Goal: Book appointment/travel/reservation

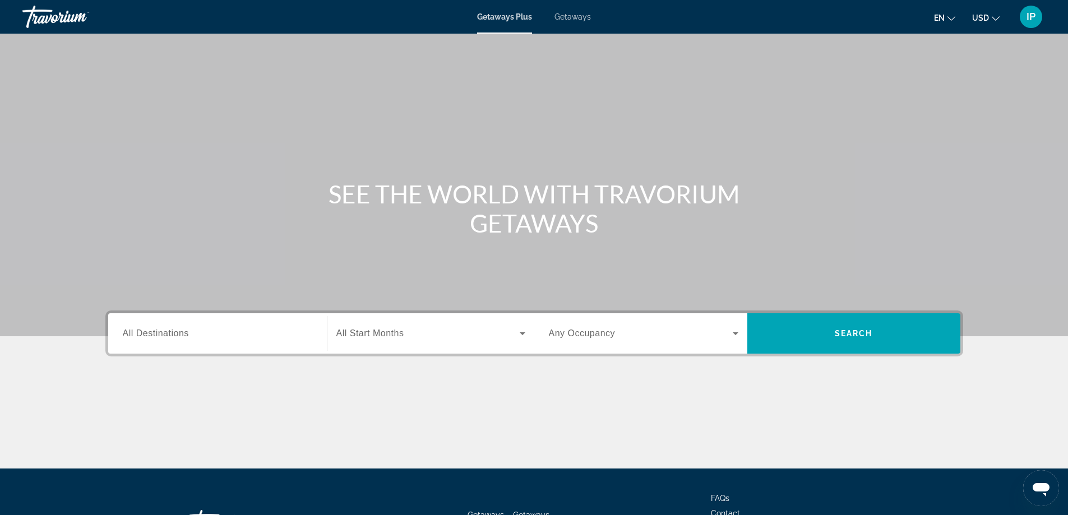
click at [164, 336] on span "All Destinations" at bounding box center [156, 334] width 66 height 10
click at [164, 336] on input "Destination All Destinations" at bounding box center [218, 333] width 190 height 13
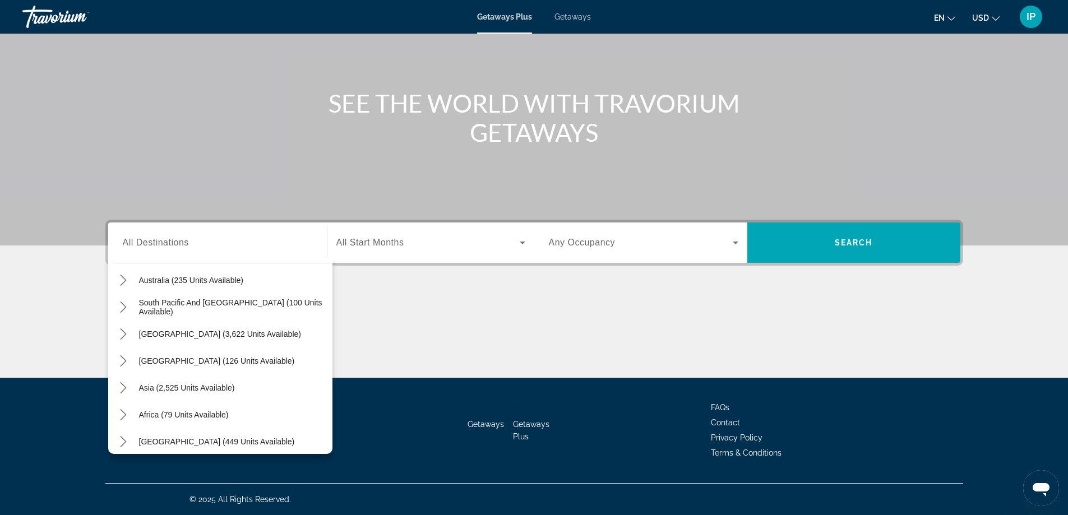
scroll to position [182, 0]
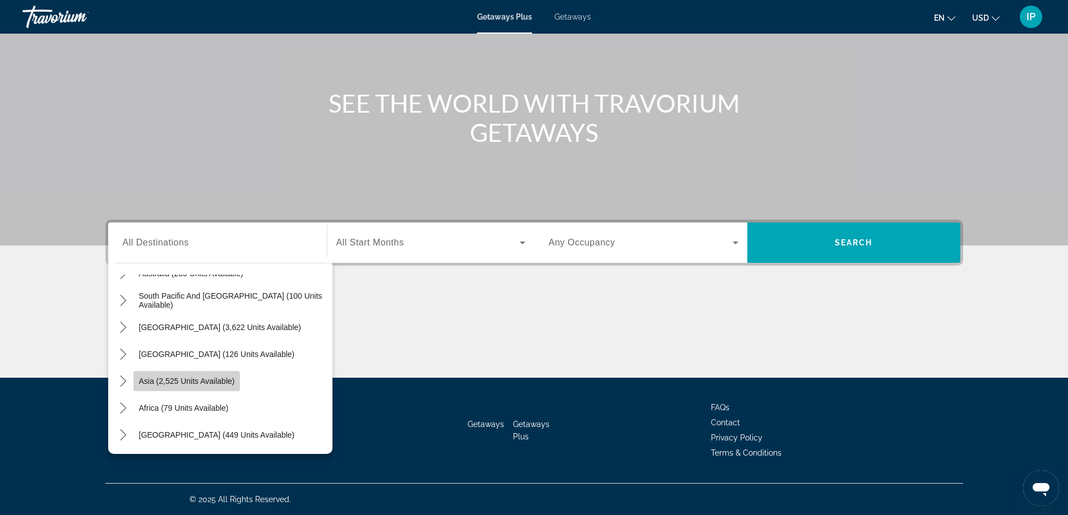
click at [218, 383] on span "Asia (2,525 units available)" at bounding box center [187, 381] width 96 height 9
type input "**********"
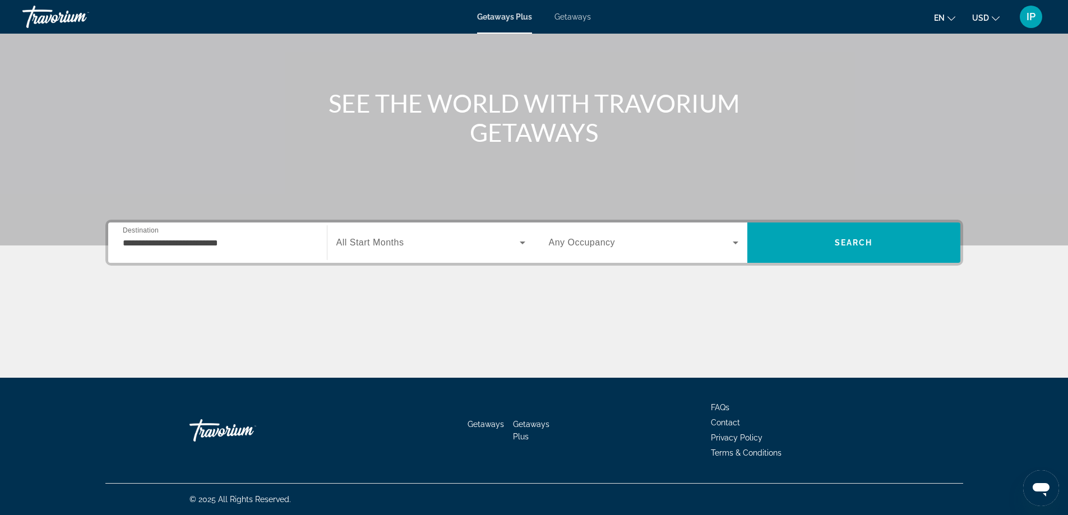
click at [375, 244] on span "All Start Months" at bounding box center [370, 243] width 68 height 10
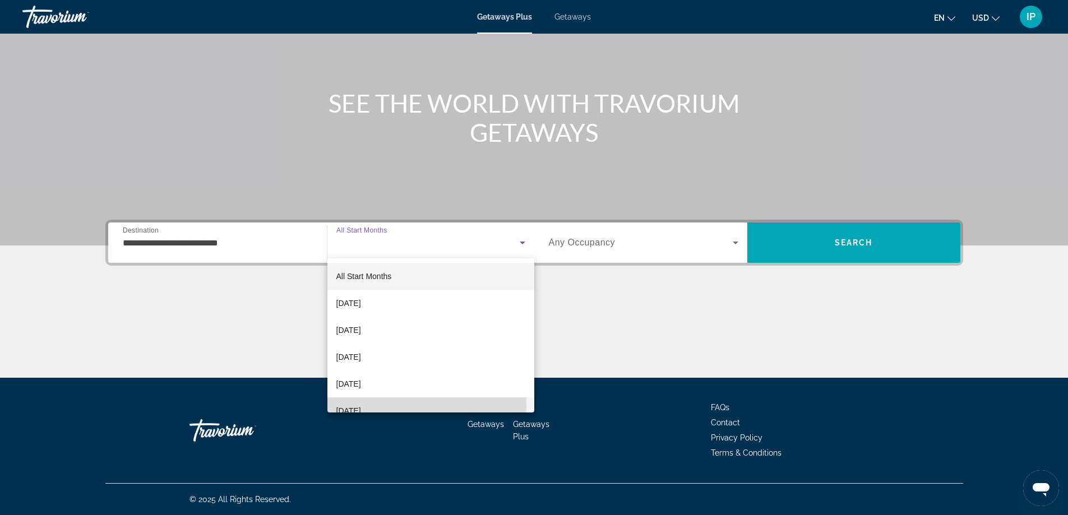
click at [356, 406] on span "[DATE]" at bounding box center [348, 410] width 25 height 13
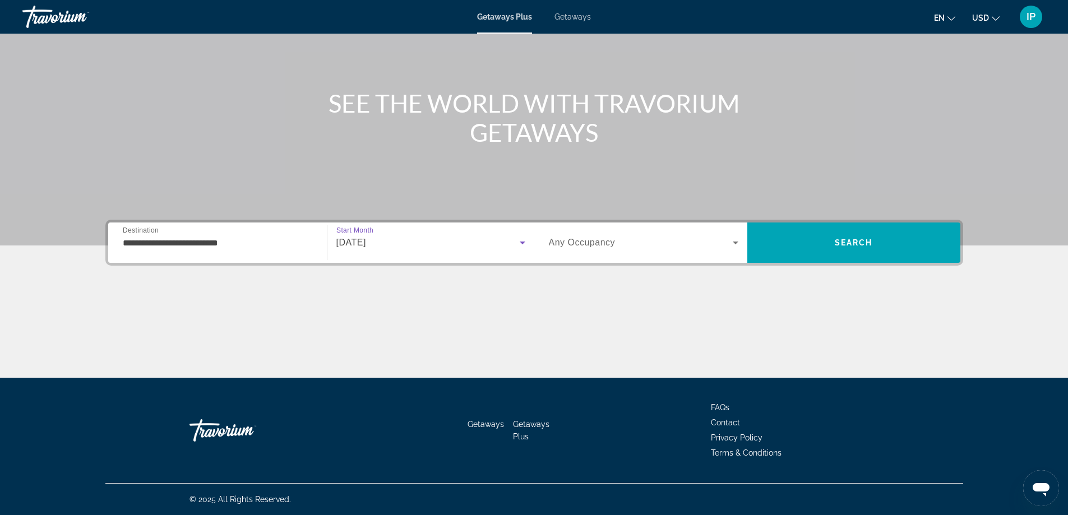
click at [735, 241] on icon "Search widget" at bounding box center [735, 242] width 13 height 13
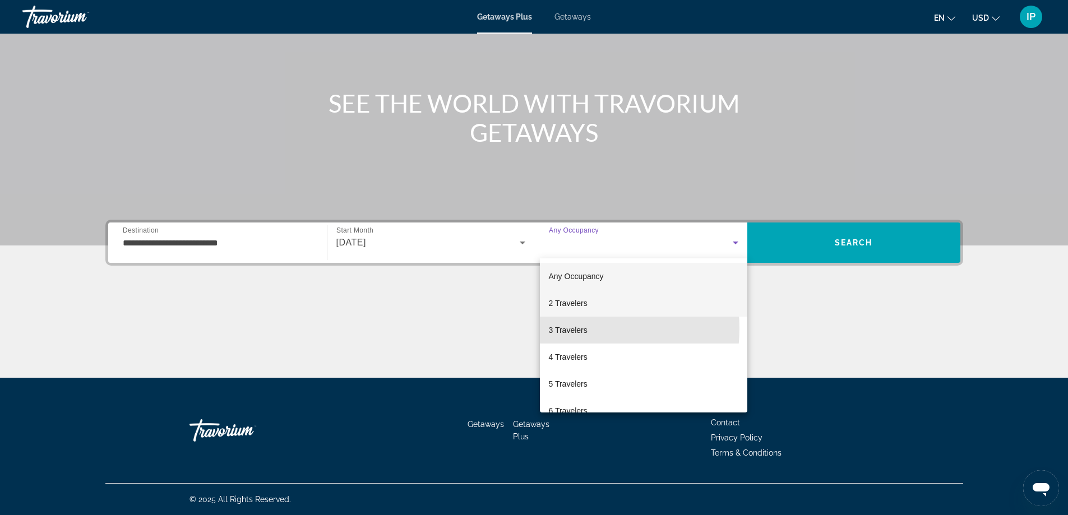
drag, startPoint x: 570, startPoint y: 329, endPoint x: 648, endPoint y: 312, distance: 79.1
click at [575, 329] on span "3 Travelers" at bounding box center [568, 330] width 39 height 13
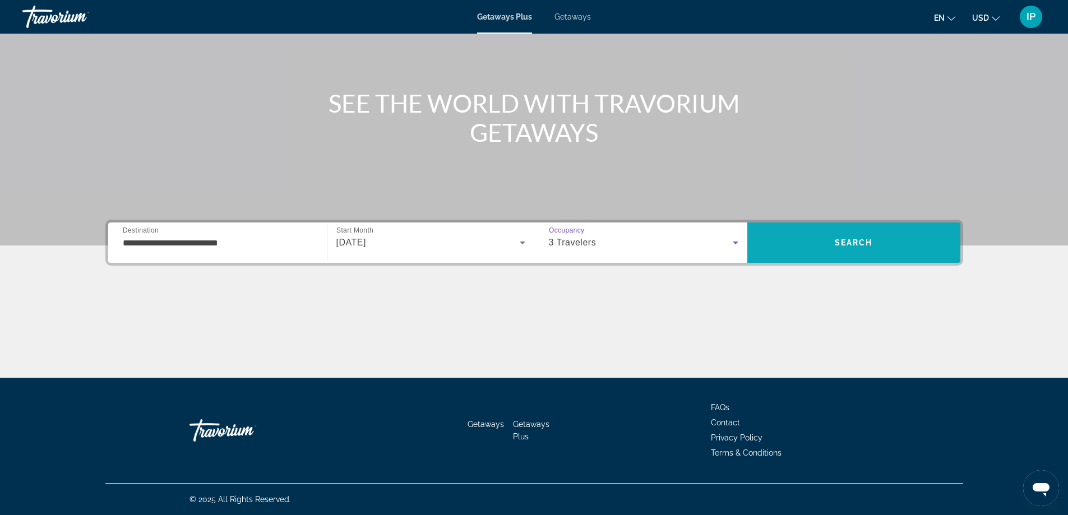
click at [831, 248] on span "Search" at bounding box center [853, 242] width 213 height 27
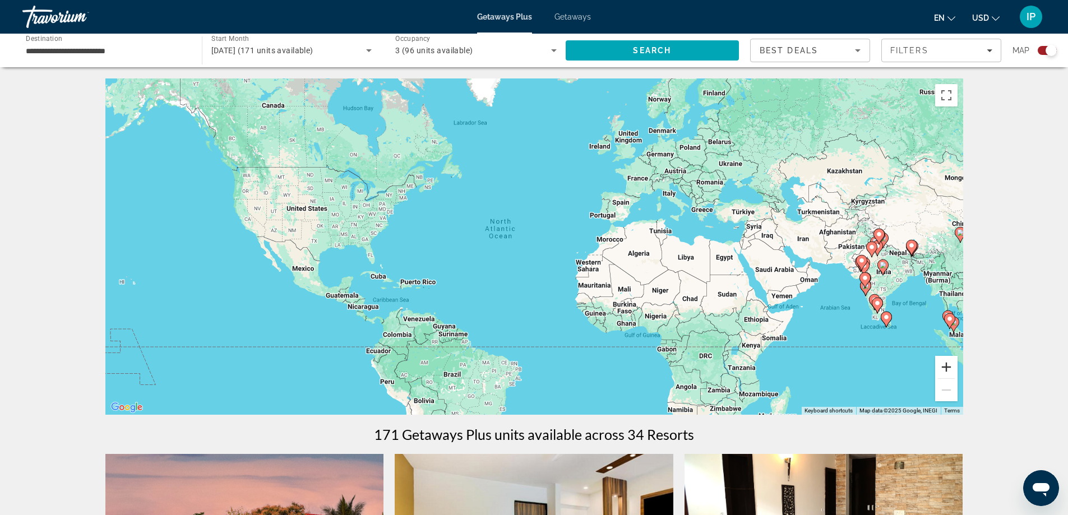
click at [951, 365] on button "Zoom in" at bounding box center [946, 367] width 22 height 22
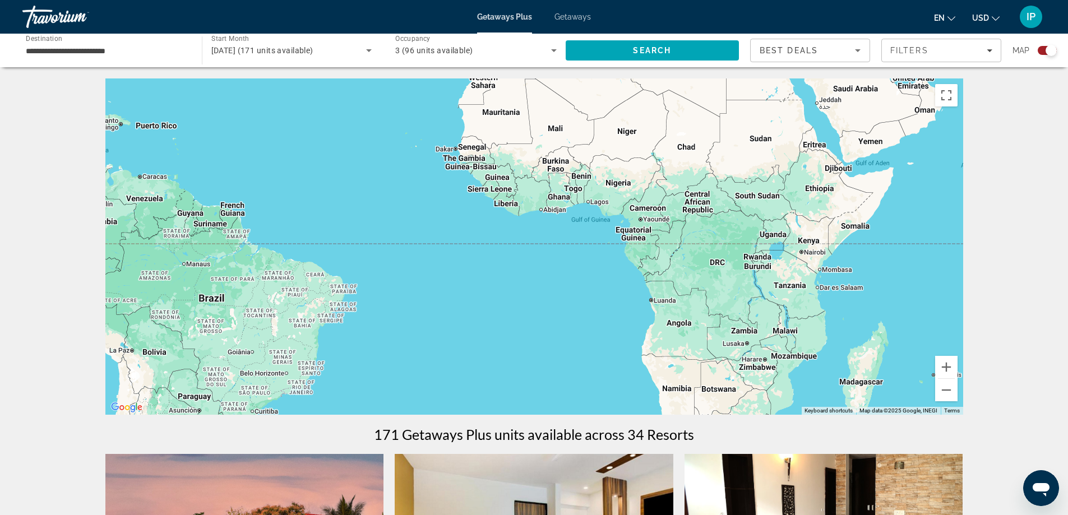
drag, startPoint x: 884, startPoint y: 354, endPoint x: 724, endPoint y: 150, distance: 258.8
click at [724, 150] on div "Main content" at bounding box center [534, 246] width 858 height 336
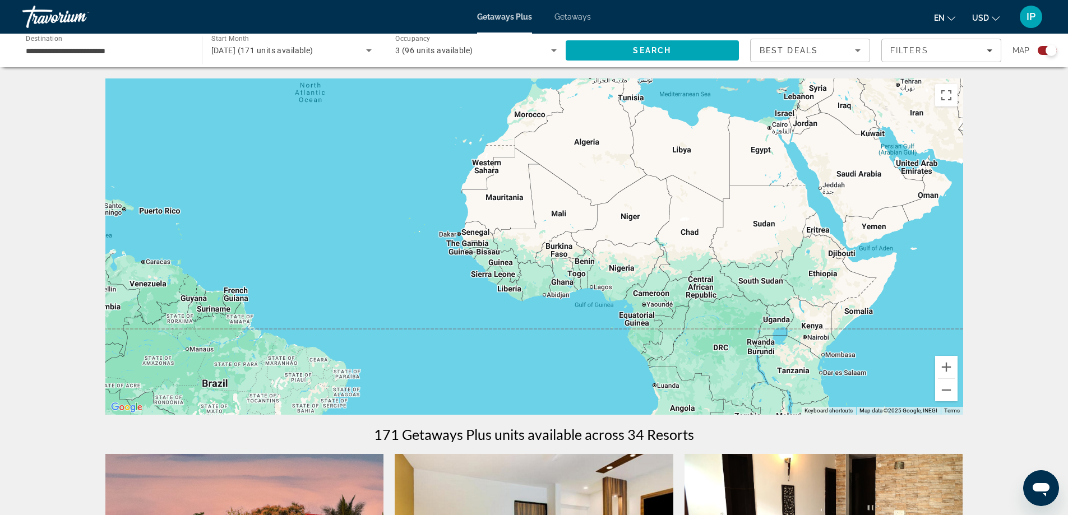
drag, startPoint x: 751, startPoint y: 252, endPoint x: 782, endPoint y: 357, distance: 109.1
click at [782, 357] on div "Main content" at bounding box center [534, 246] width 858 height 336
click at [151, 48] on input "**********" at bounding box center [106, 50] width 161 height 13
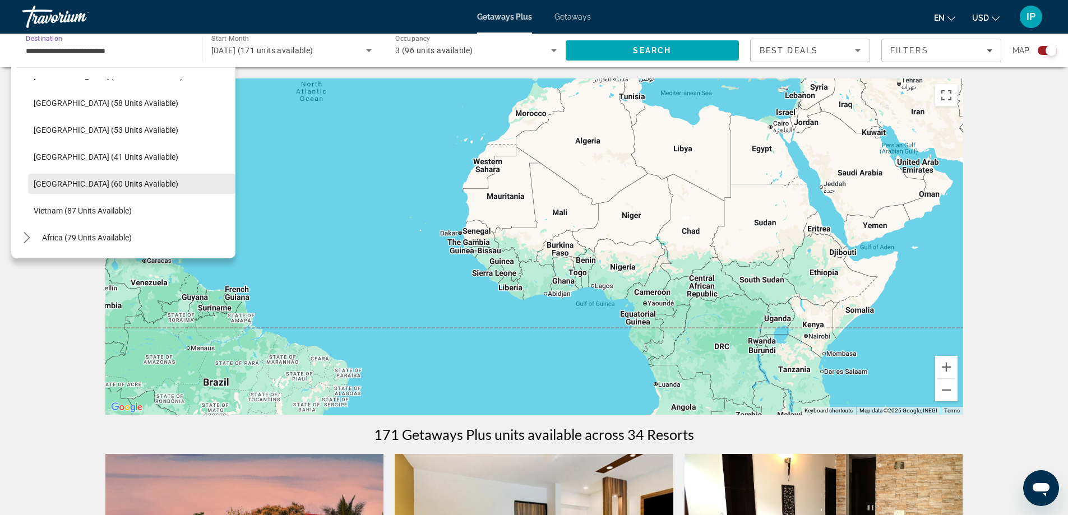
scroll to position [451, 0]
click at [64, 212] on span "Africa (79 units available)" at bounding box center [87, 212] width 90 height 9
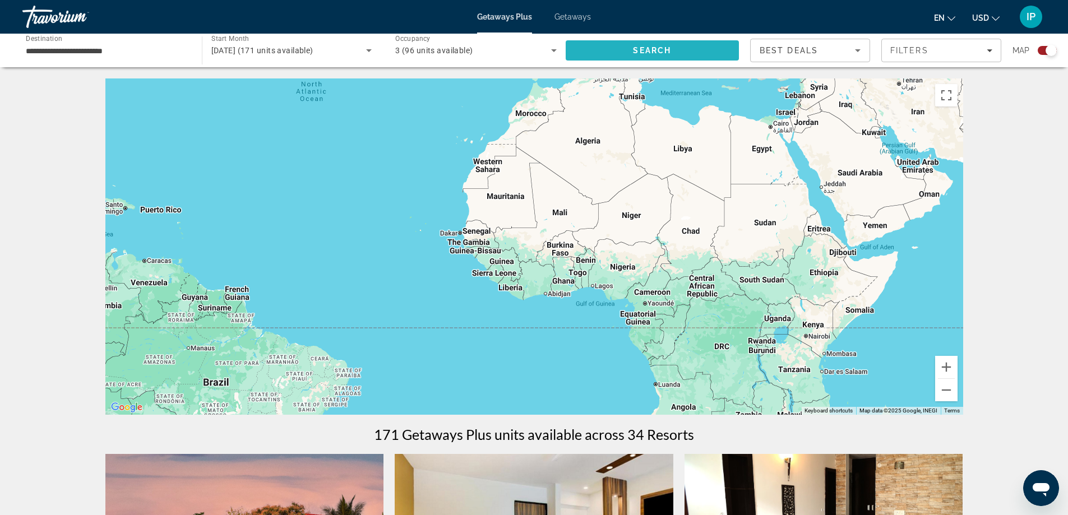
click at [668, 50] on span "Search" at bounding box center [652, 50] width 38 height 9
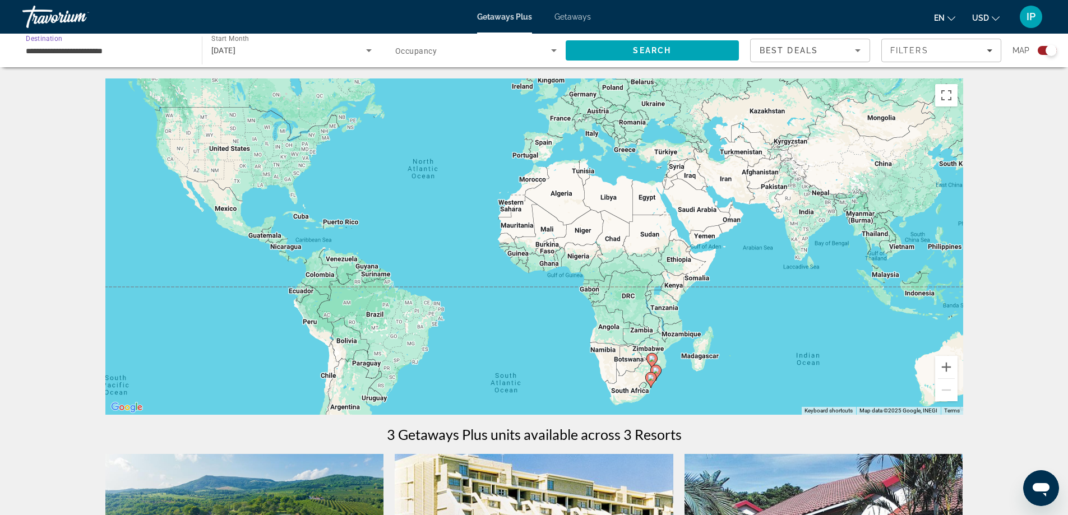
click at [113, 48] on input "**********" at bounding box center [106, 50] width 161 height 13
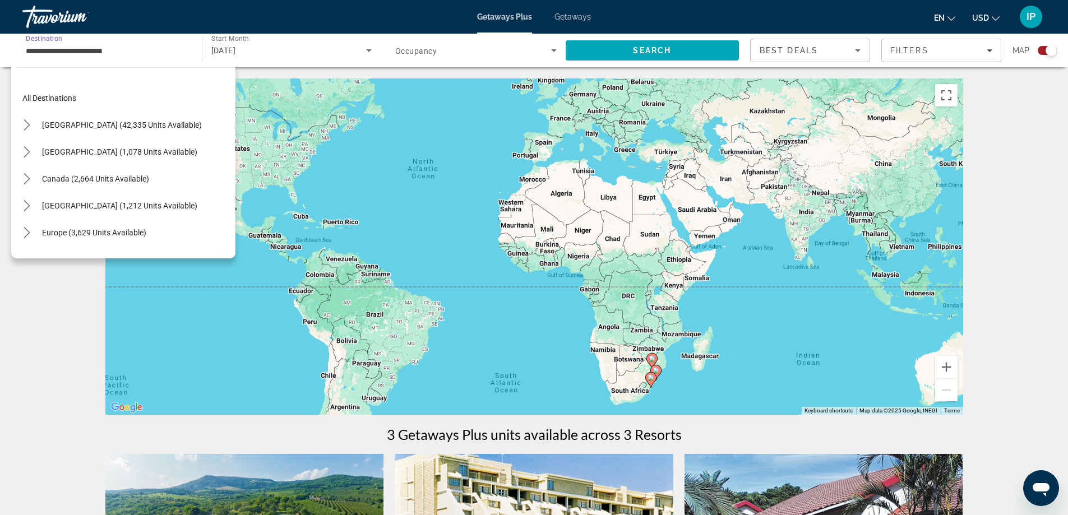
scroll to position [228, 0]
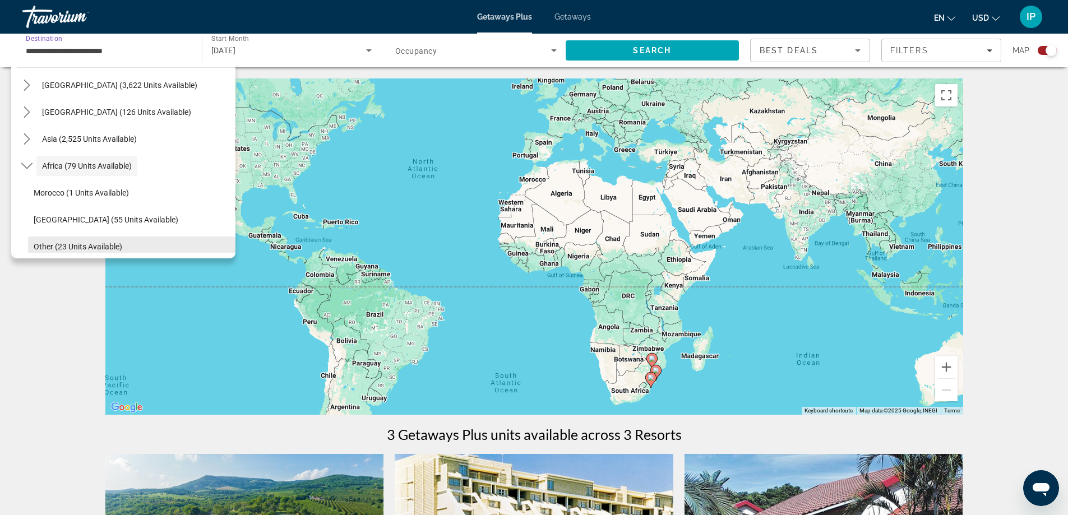
click at [99, 250] on span "Other (23 units available)" at bounding box center [78, 246] width 89 height 9
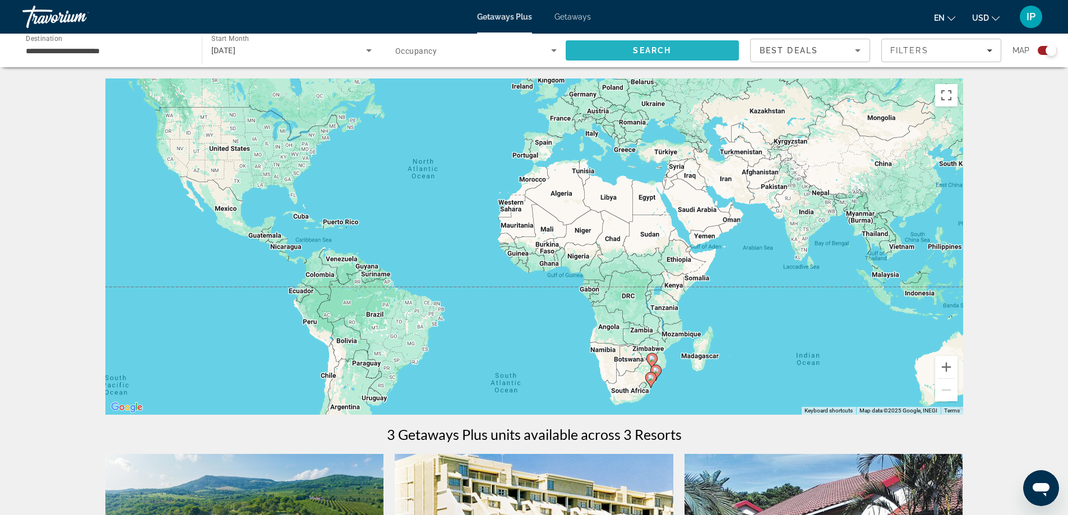
click at [672, 47] on span "Search" at bounding box center [653, 50] width 174 height 27
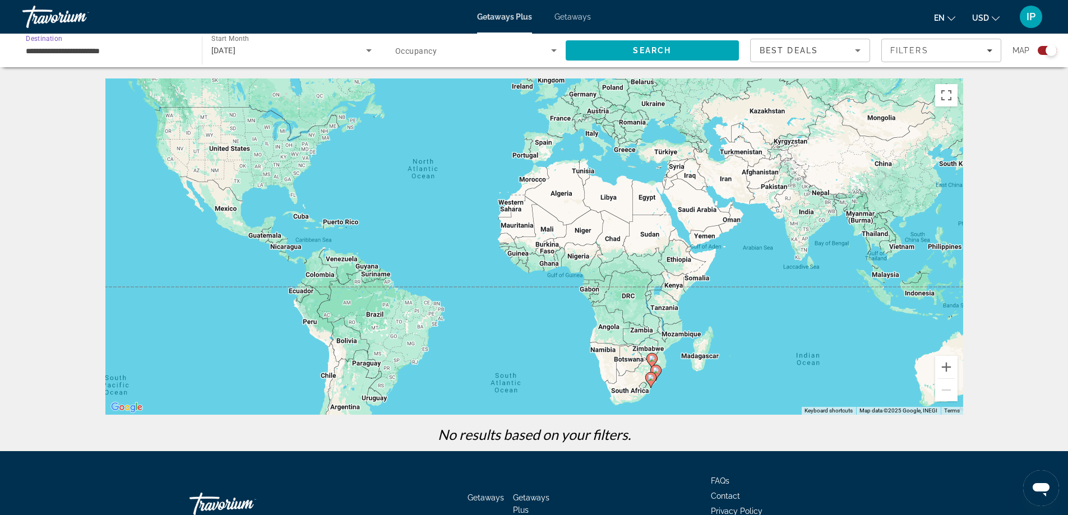
click at [131, 47] on input "**********" at bounding box center [106, 50] width 161 height 13
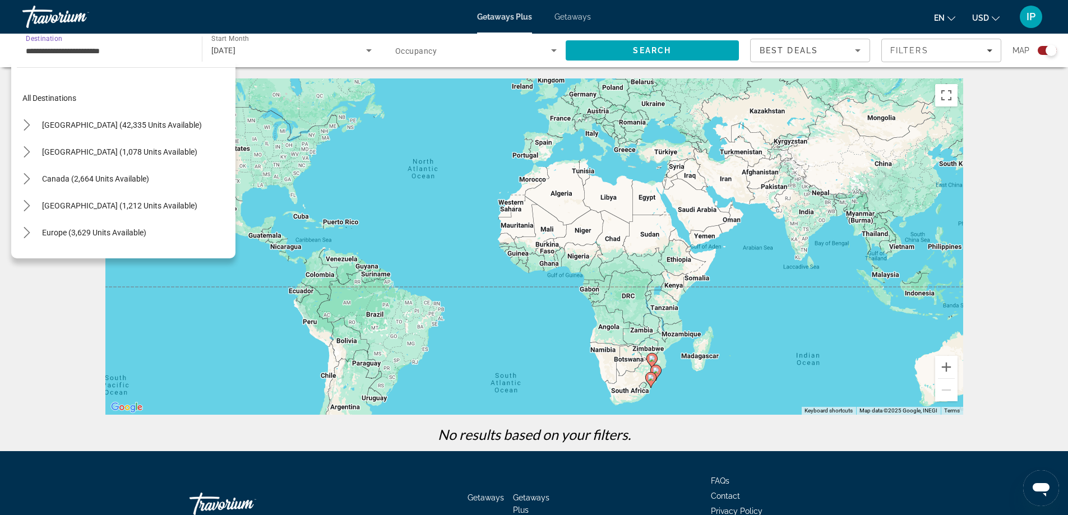
scroll to position [262, 0]
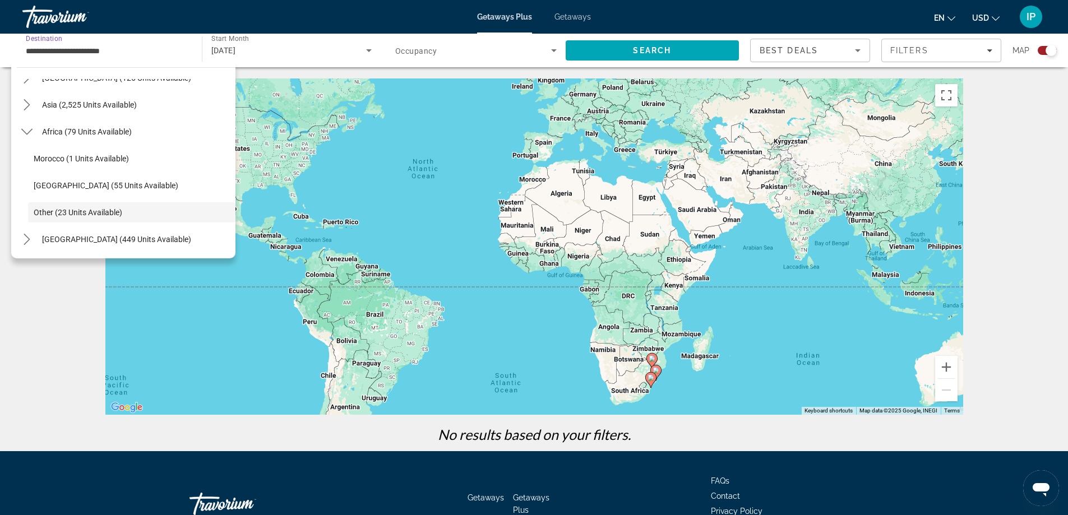
click at [646, 204] on div "To activate drag with keyboard, press Alt + Enter. Once in keyboard drag state,…" at bounding box center [534, 246] width 858 height 336
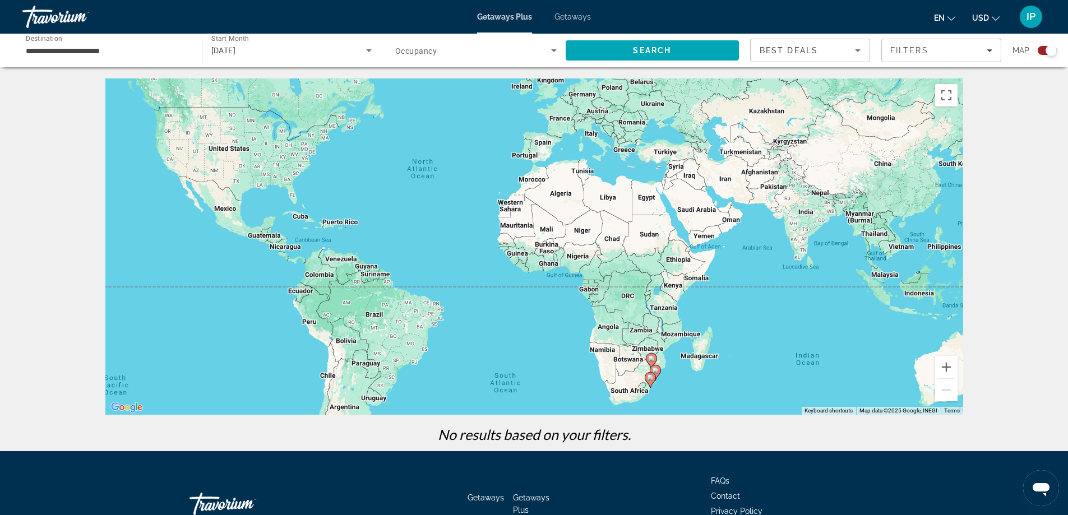
click at [117, 47] on input "**********" at bounding box center [106, 50] width 161 height 13
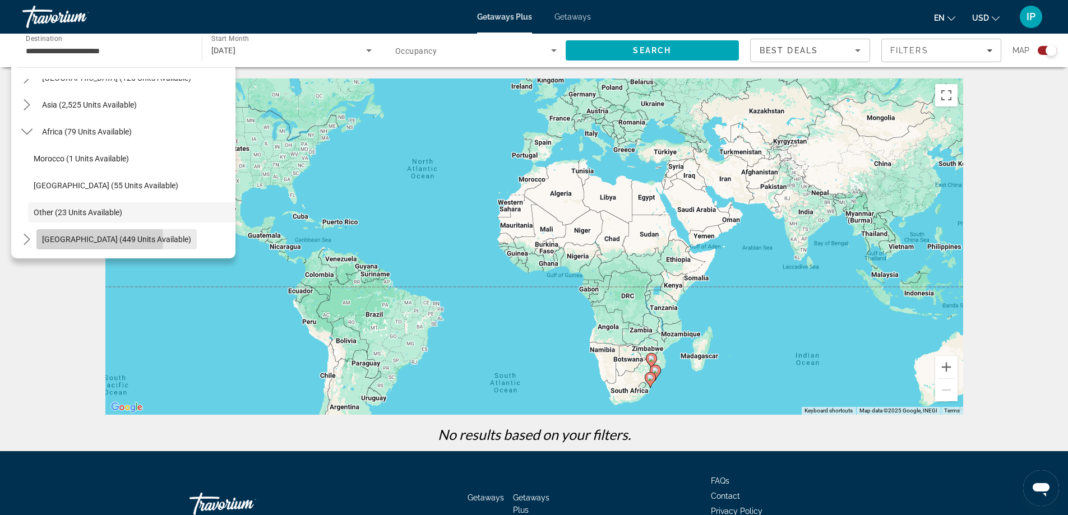
click at [85, 239] on span "[GEOGRAPHIC_DATA] (449 units available)" at bounding box center [116, 239] width 149 height 9
type input "**********"
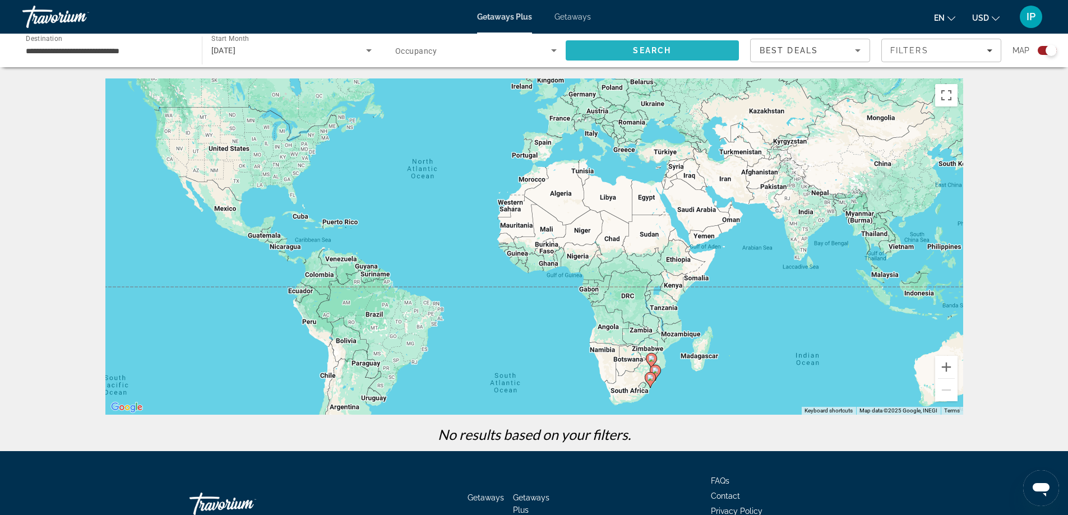
click at [643, 47] on span "Search" at bounding box center [652, 50] width 38 height 9
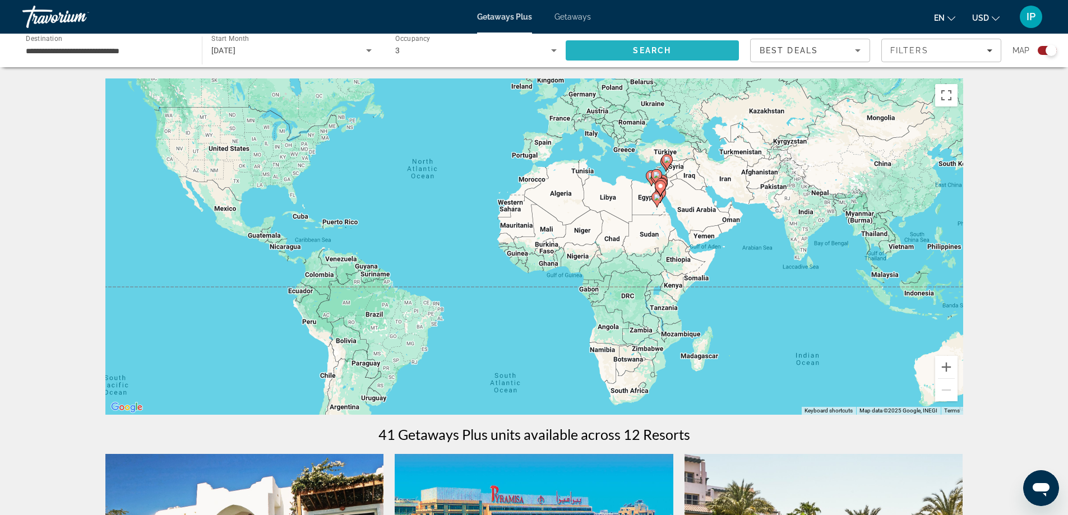
click at [645, 45] on span "Search" at bounding box center [653, 50] width 174 height 27
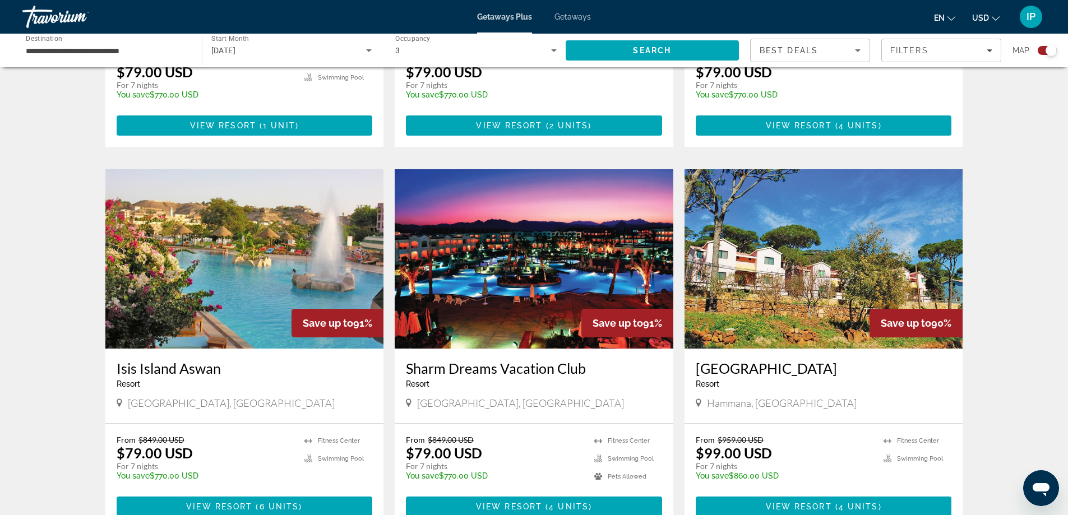
scroll to position [953, 0]
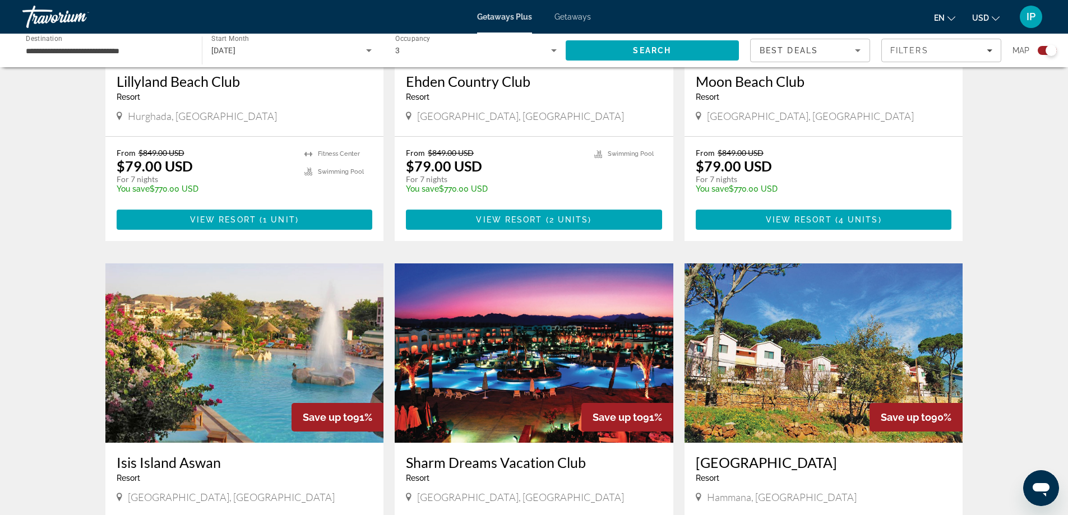
click at [554, 349] on img "Main content" at bounding box center [534, 353] width 279 height 179
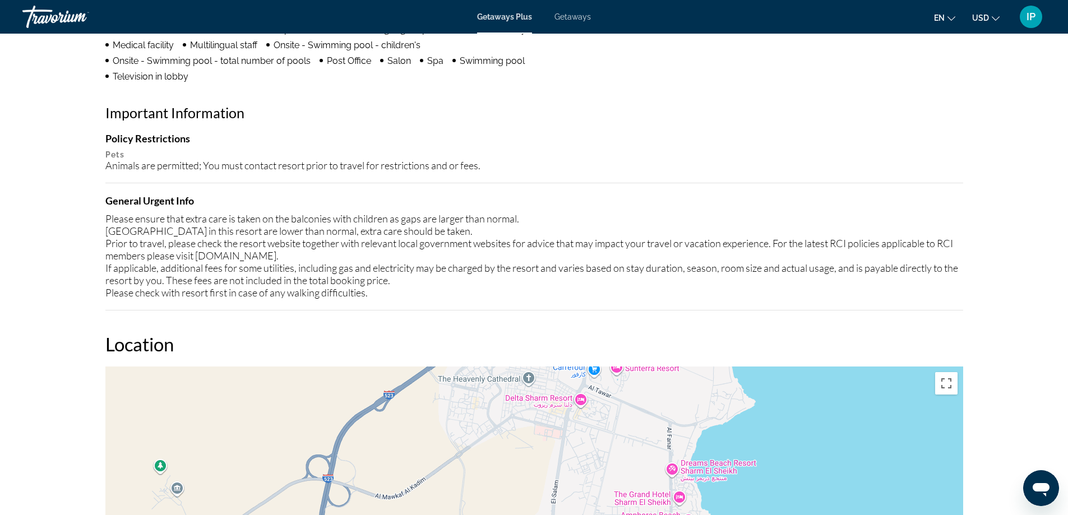
scroll to position [1177, 0]
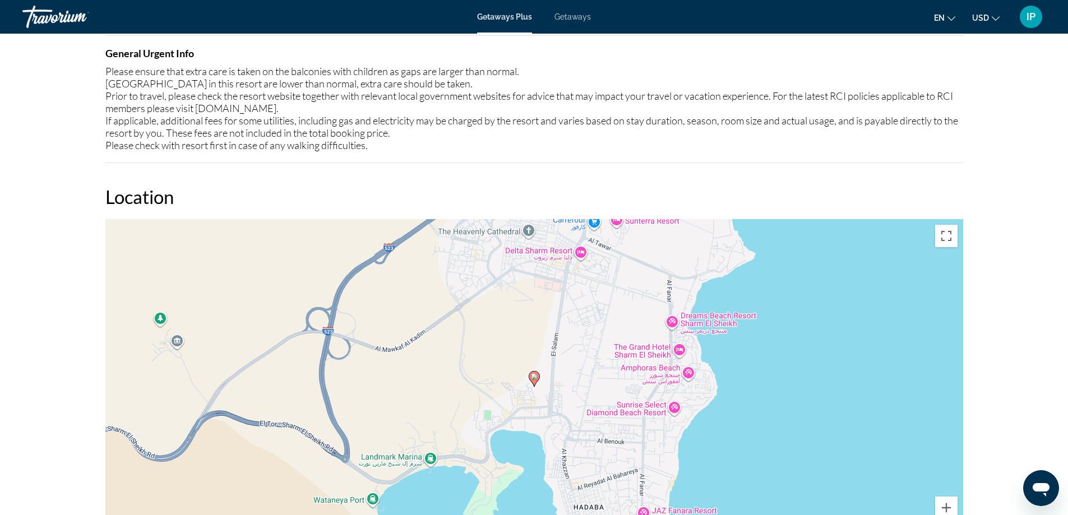
click at [681, 334] on div "To activate drag with keyboard, press Alt + Enter. Once in keyboard drag state,…" at bounding box center [534, 387] width 858 height 336
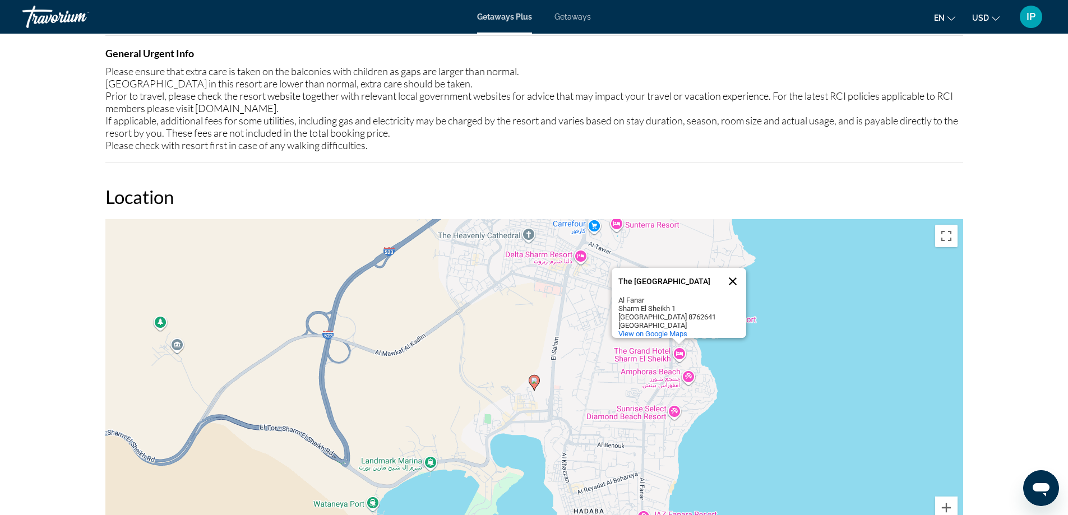
click at [731, 268] on button "Close" at bounding box center [732, 281] width 27 height 27
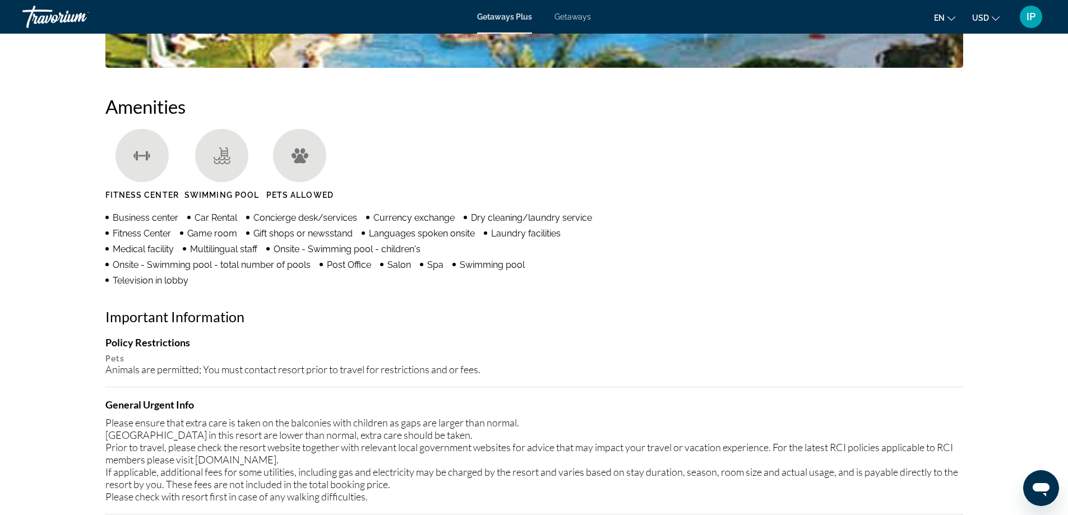
scroll to position [785, 0]
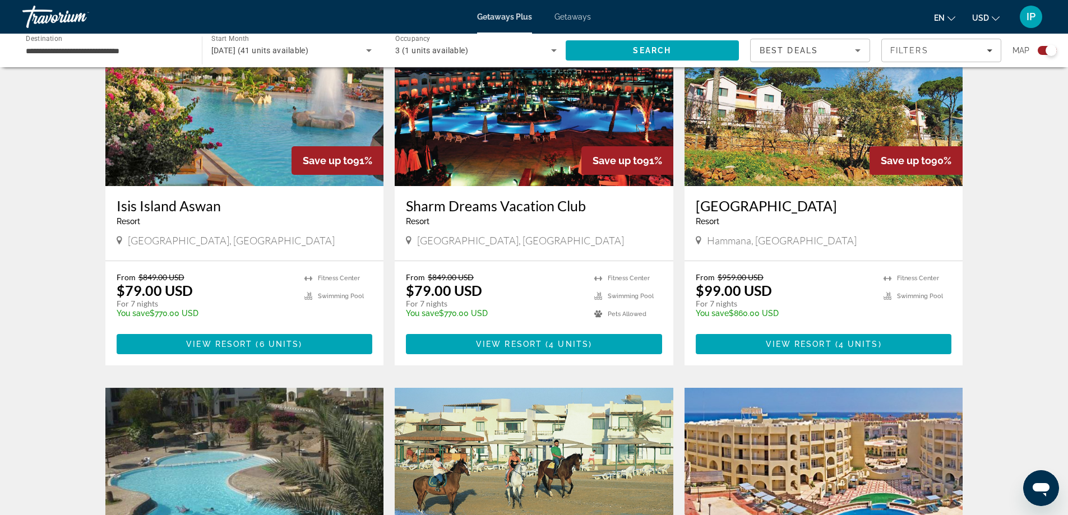
scroll to position [1234, 0]
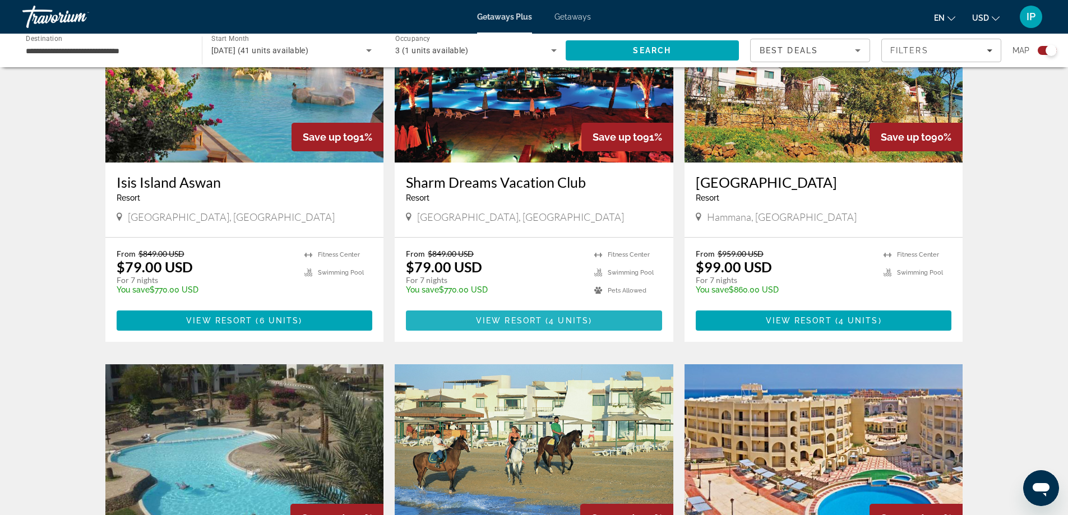
click at [535, 320] on span "View Resort" at bounding box center [509, 320] width 66 height 9
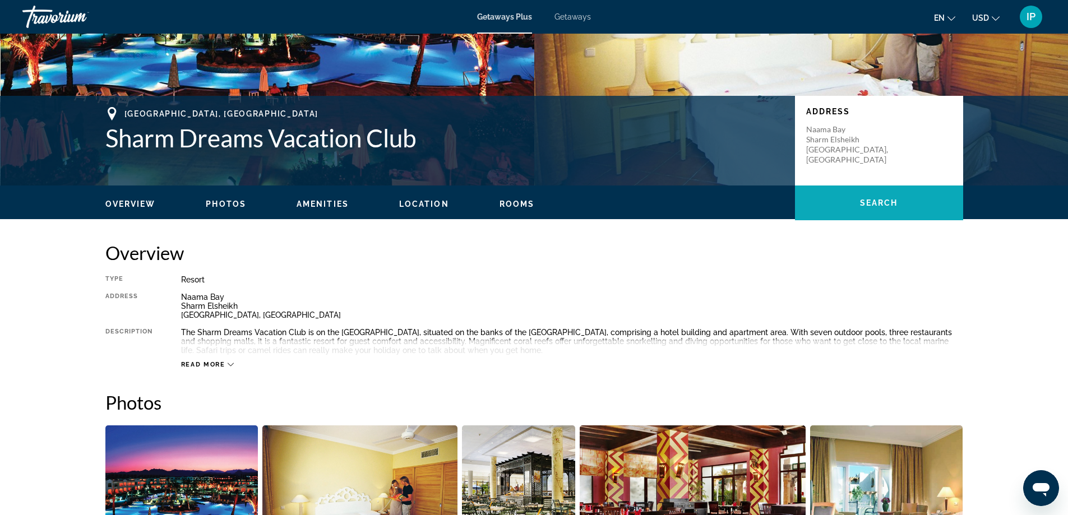
scroll to position [168, 0]
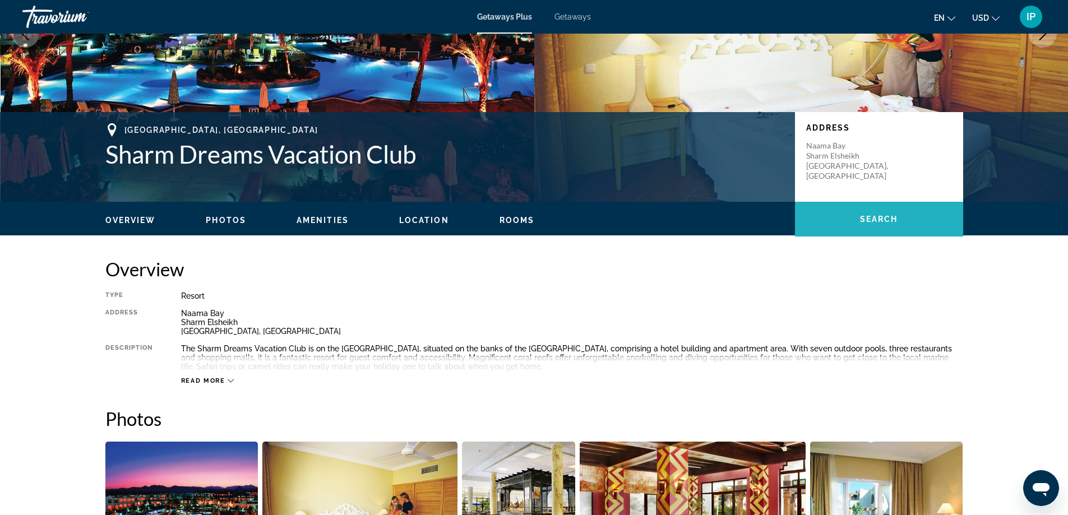
click at [876, 217] on span "Search" at bounding box center [879, 219] width 38 height 9
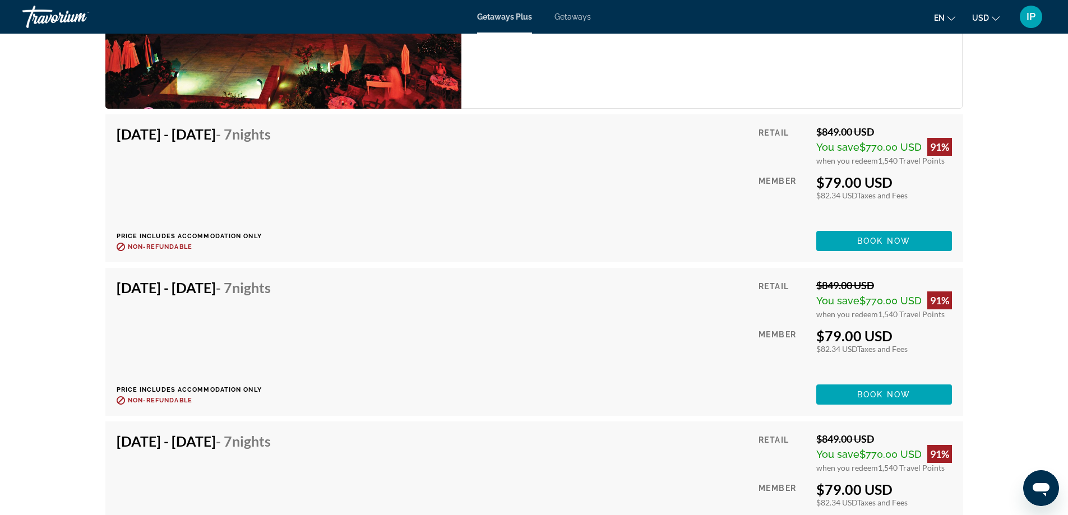
scroll to position [1932, 0]
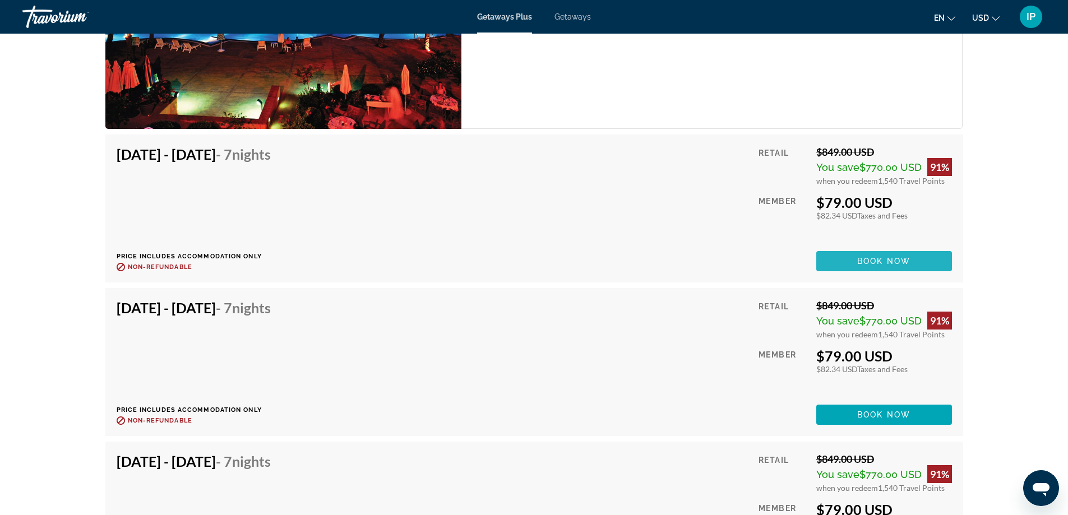
click at [872, 257] on span "Book now" at bounding box center [883, 261] width 53 height 9
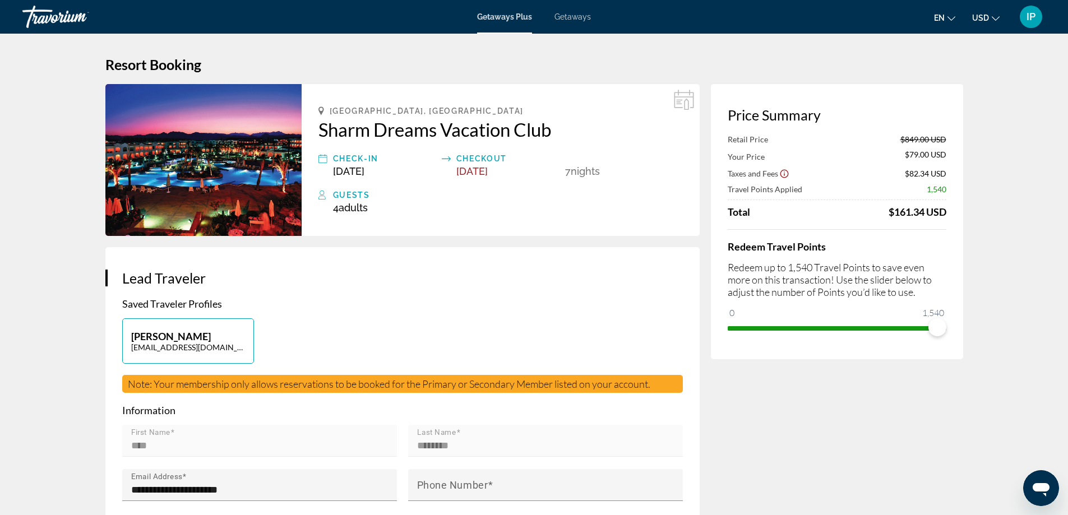
click at [1026, 19] on div "IP" at bounding box center [1031, 17] width 22 height 22
click at [972, 124] on button "Sign Out" at bounding box center [955, 126] width 43 height 15
